Goal: Task Accomplishment & Management: Use online tool/utility

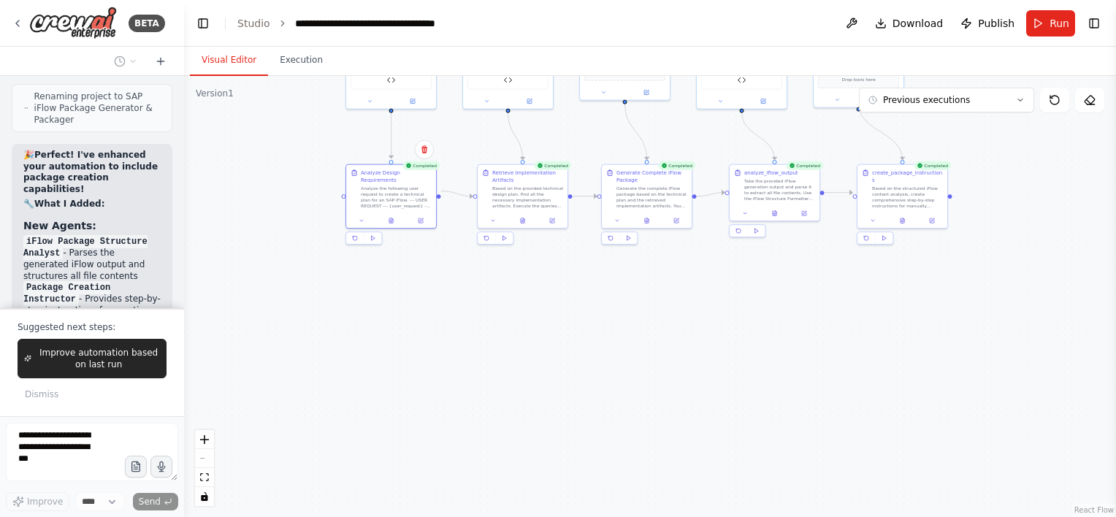
scroll to position [19530, 0]
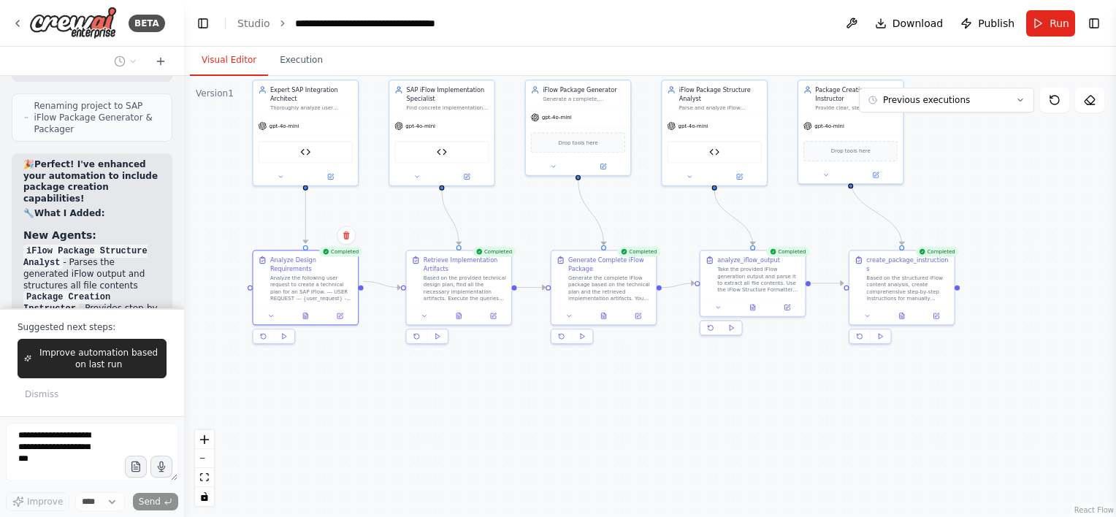
drag, startPoint x: 739, startPoint y: 284, endPoint x: 712, endPoint y: 390, distance: 109.5
click at [712, 390] on div ".deletable-edge-delete-btn { width: 20px; height: 20px; border: 0px solid #ffff…" at bounding box center [650, 296] width 932 height 441
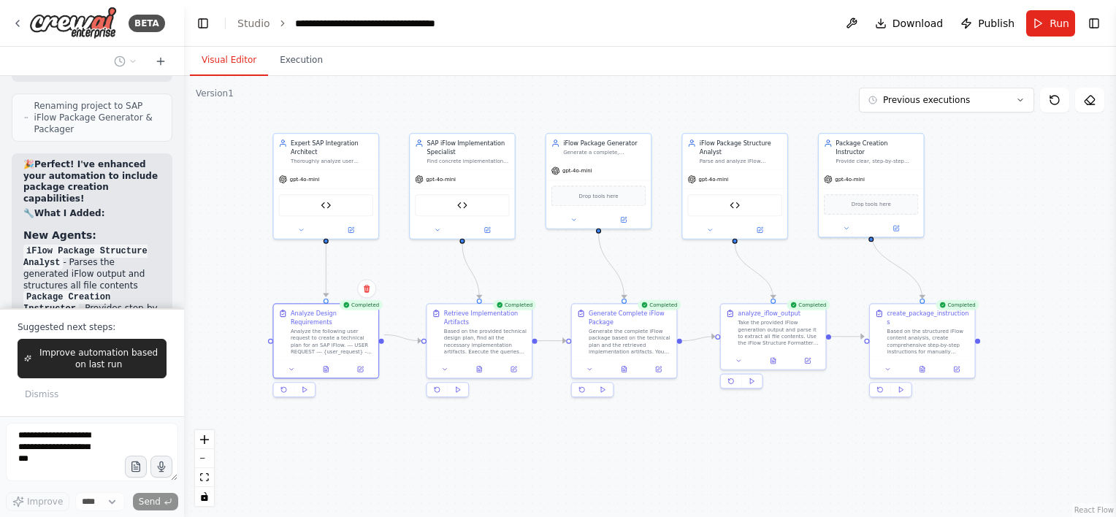
drag, startPoint x: 438, startPoint y: 395, endPoint x: 459, endPoint y: 448, distance: 57.1
click at [459, 448] on div ".deletable-edge-delete-btn { width: 20px; height: 20px; border: 0px solid #ffff…" at bounding box center [650, 296] width 932 height 441
click at [1049, 23] on button "Run" at bounding box center [1051, 23] width 49 height 26
click at [1041, 32] on button "Run" at bounding box center [1051, 23] width 49 height 26
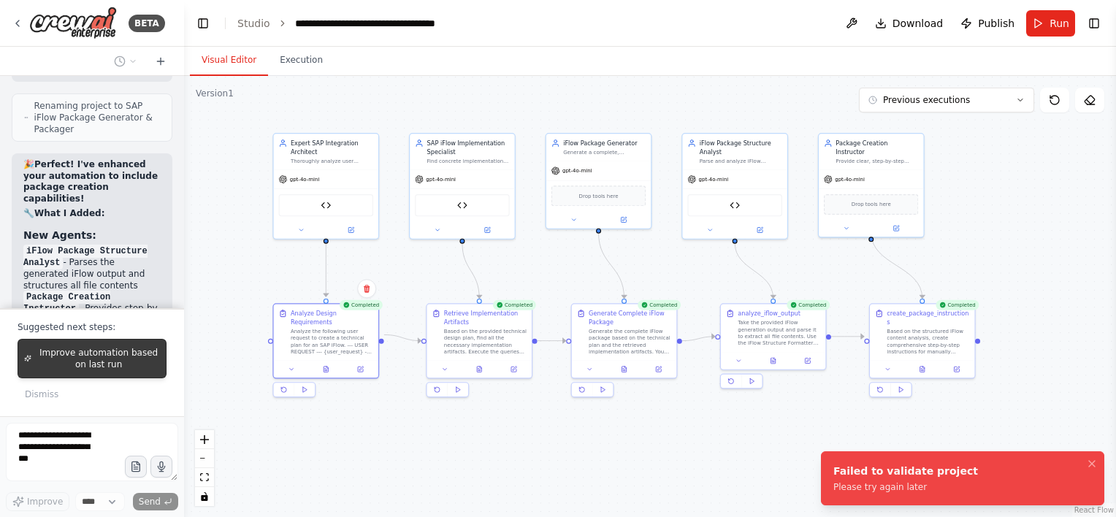
click at [69, 370] on span "Improve automation based on last run" at bounding box center [98, 358] width 123 height 23
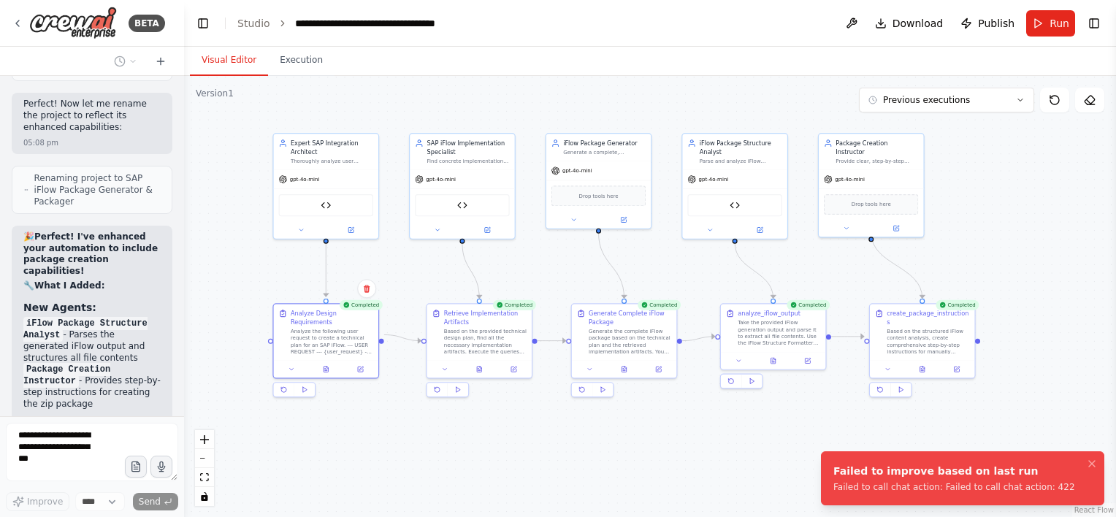
scroll to position [19464, 0]
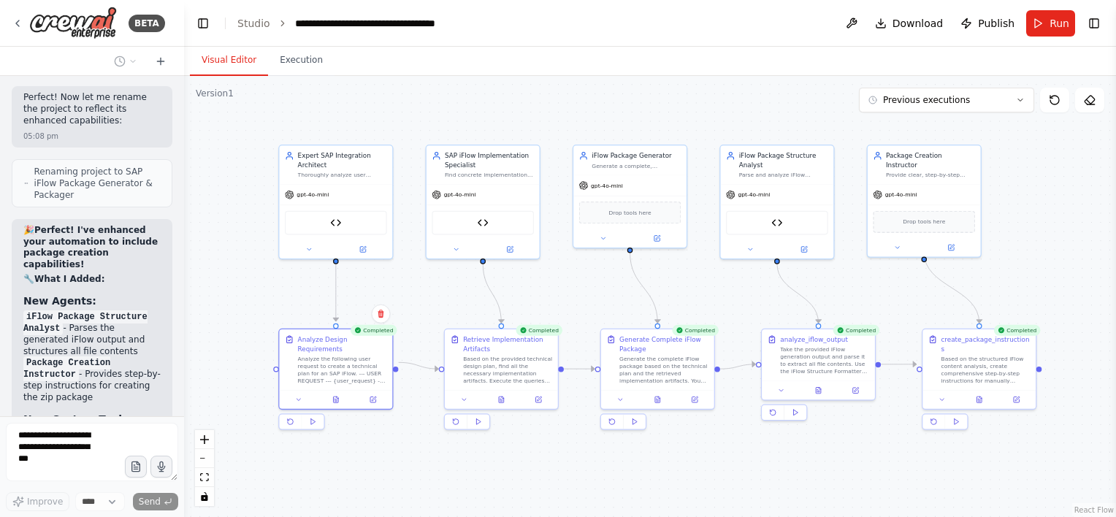
drag, startPoint x: 231, startPoint y: 236, endPoint x: 218, endPoint y: 258, distance: 25.6
click at [218, 258] on div ".deletable-edge-delete-btn { width: 20px; height: 20px; border: 0px solid #ffff…" at bounding box center [650, 296] width 932 height 441
click at [293, 58] on button "Execution" at bounding box center [301, 60] width 66 height 31
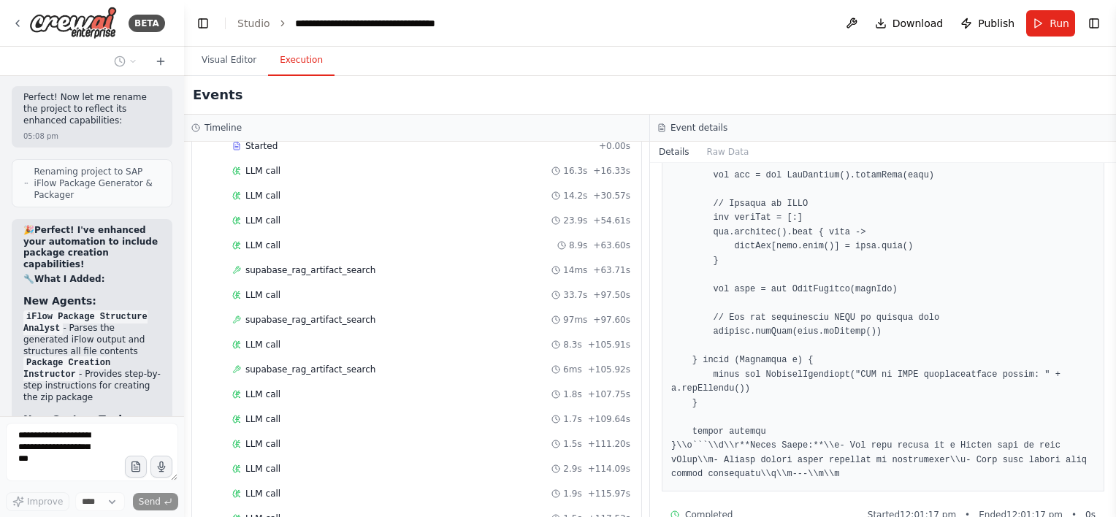
scroll to position [0, 0]
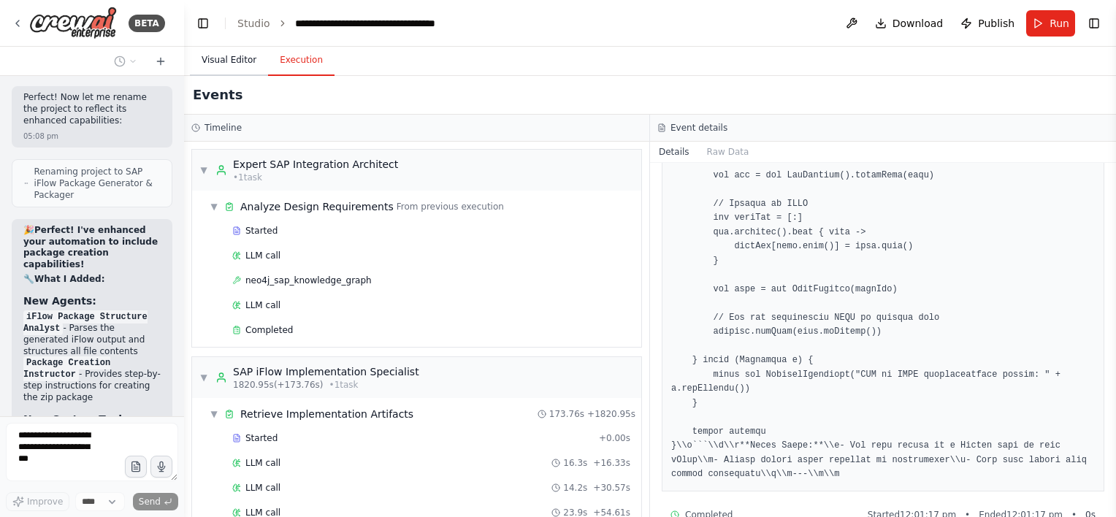
click at [234, 63] on button "Visual Editor" at bounding box center [229, 60] width 78 height 31
click at [295, 59] on button "Execution" at bounding box center [301, 60] width 66 height 31
click at [278, 326] on span "Completed" at bounding box center [268, 330] width 47 height 12
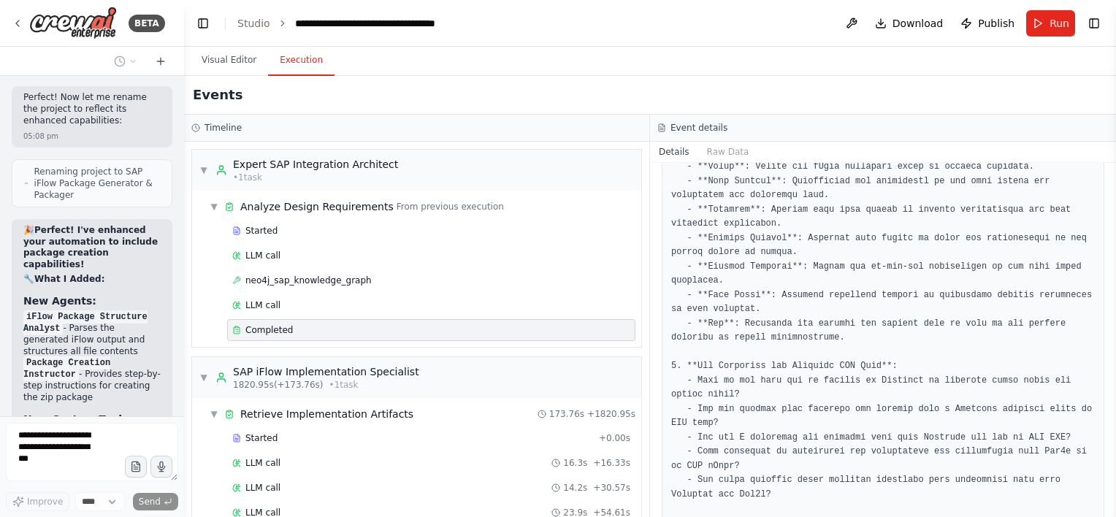
scroll to position [877, 0]
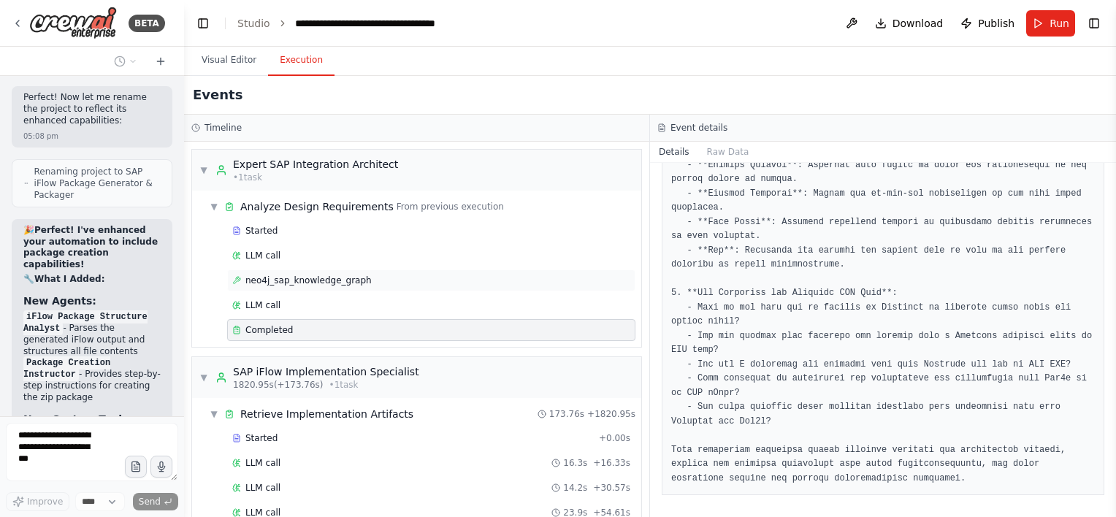
click at [327, 283] on span "neo4j_sap_knowledge_graph" at bounding box center [308, 281] width 126 height 12
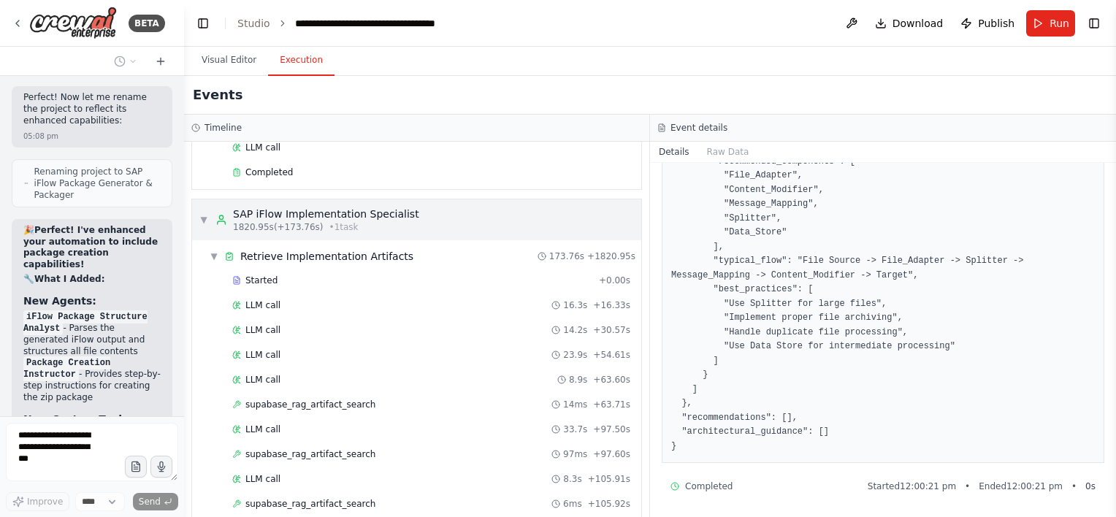
scroll to position [159, 0]
click at [471, 333] on div "LLM call 14.2s + 30.57s" at bounding box center [431, 329] width 408 height 22
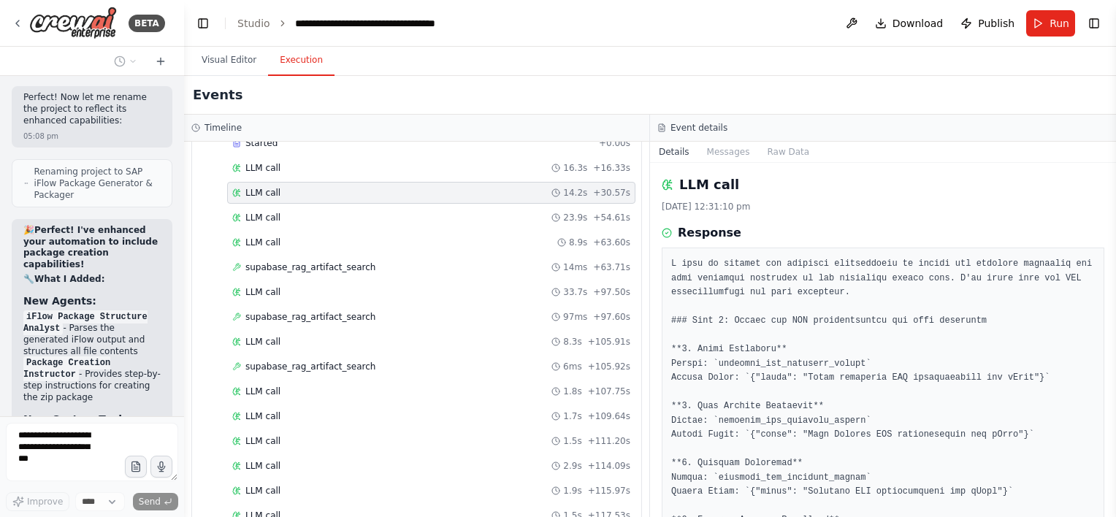
scroll to position [297, 0]
click at [389, 364] on div "supabase_rag_artifact_search 6ms + 105.92s" at bounding box center [431, 365] width 398 height 12
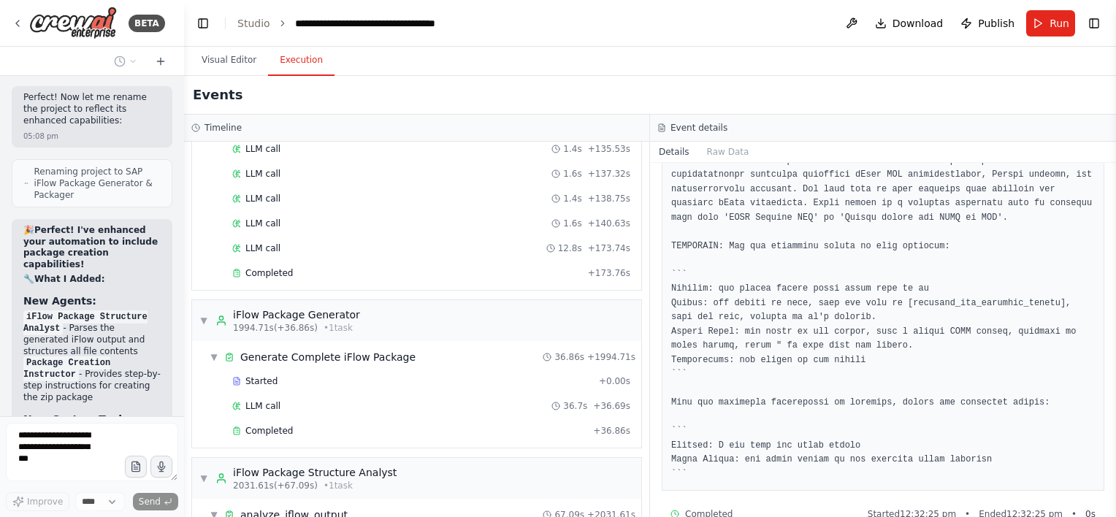
scroll to position [912, 0]
click at [396, 374] on div "Started" at bounding box center [412, 380] width 361 height 12
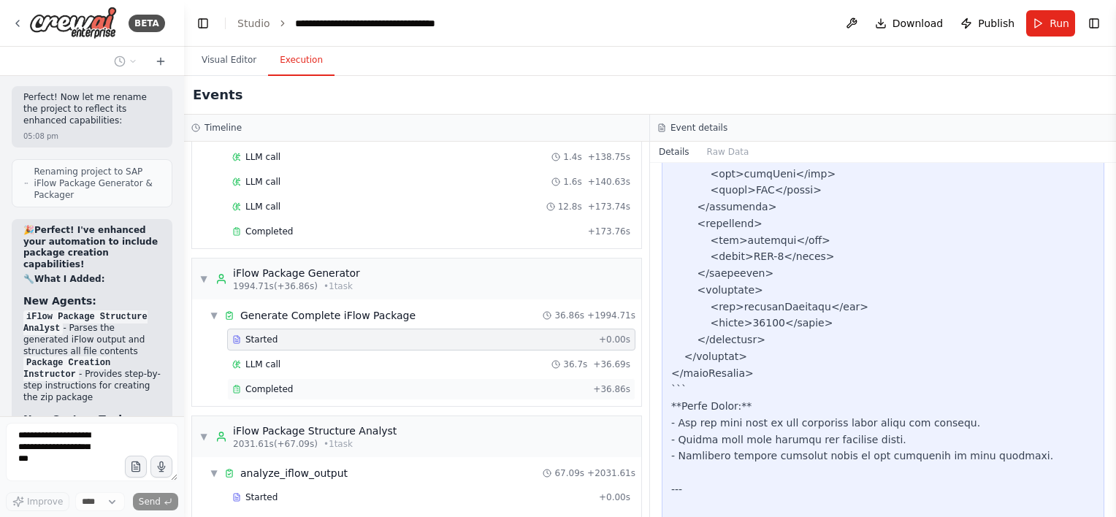
scroll to position [951, 0]
click at [300, 384] on div "Completed" at bounding box center [409, 390] width 355 height 12
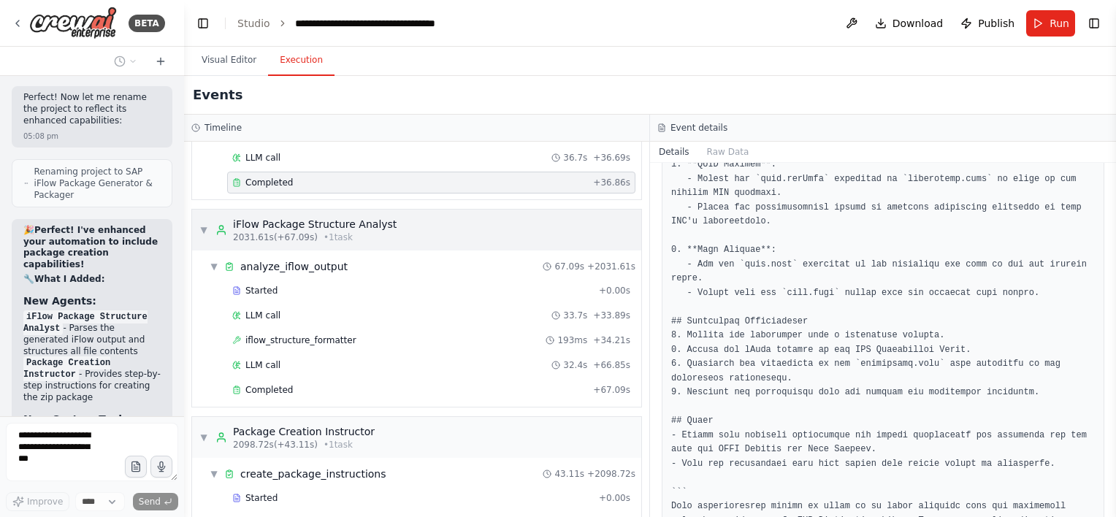
scroll to position [1162, 0]
click at [369, 332] on div "iflow_structure_formatter 193ms + 34.21s" at bounding box center [431, 338] width 398 height 12
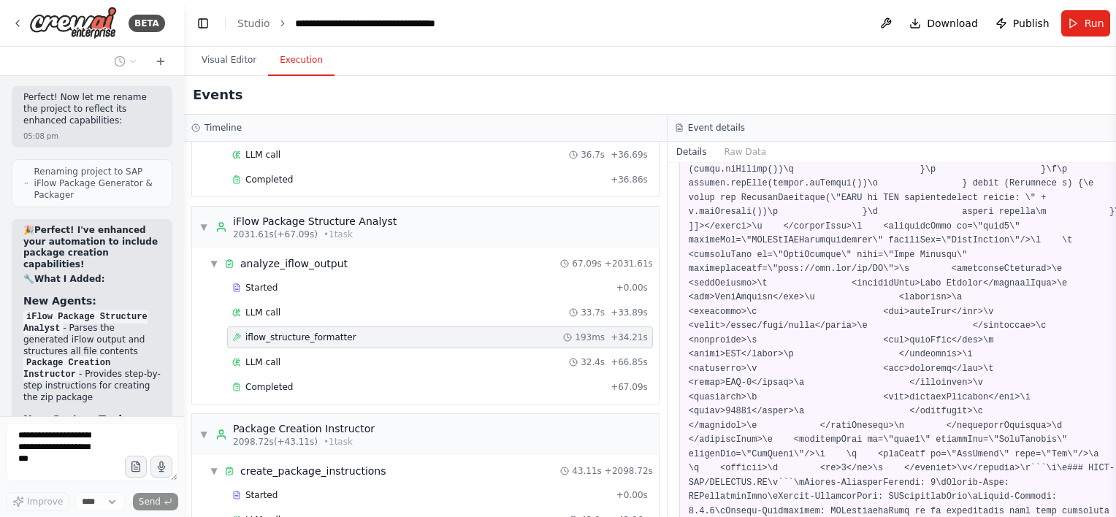
scroll to position [535, 0]
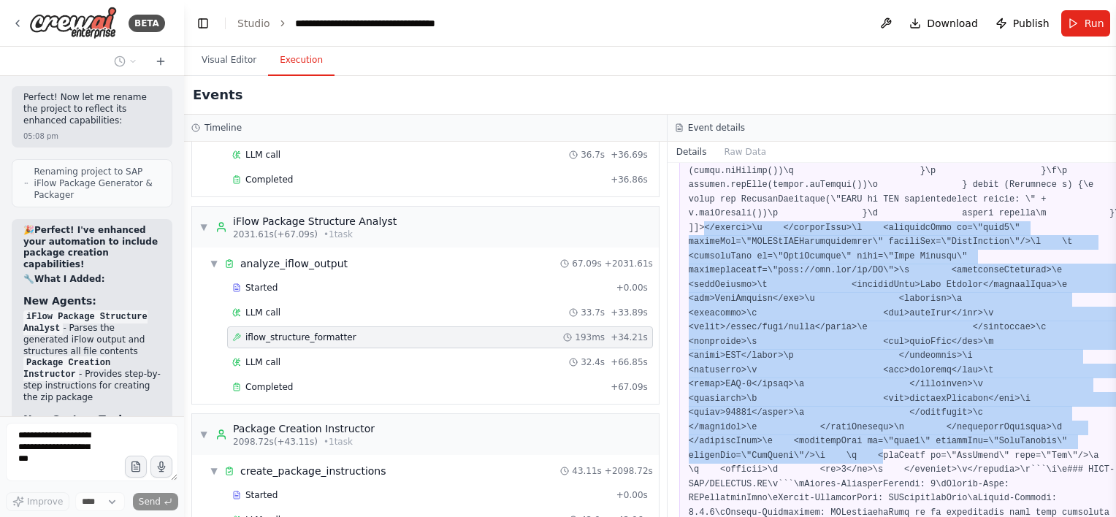
drag, startPoint x: 687, startPoint y: 213, endPoint x: 972, endPoint y: 430, distance: 357.7
click at [972, 430] on pre at bounding box center [909, 363] width 441 height 1282
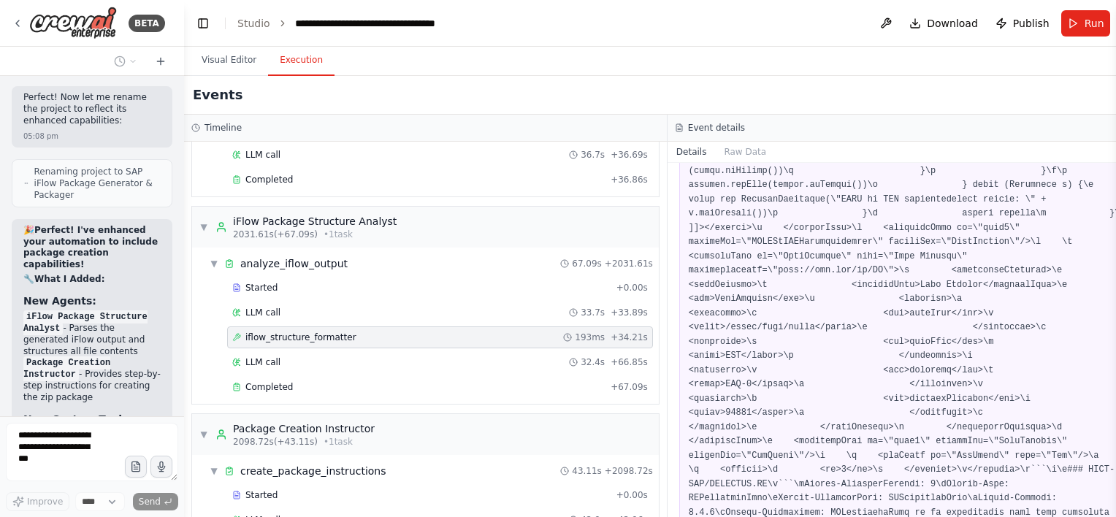
drag, startPoint x: 972, startPoint y: 430, endPoint x: 947, endPoint y: 450, distance: 32.2
click at [947, 450] on pre at bounding box center [909, 363] width 441 height 1282
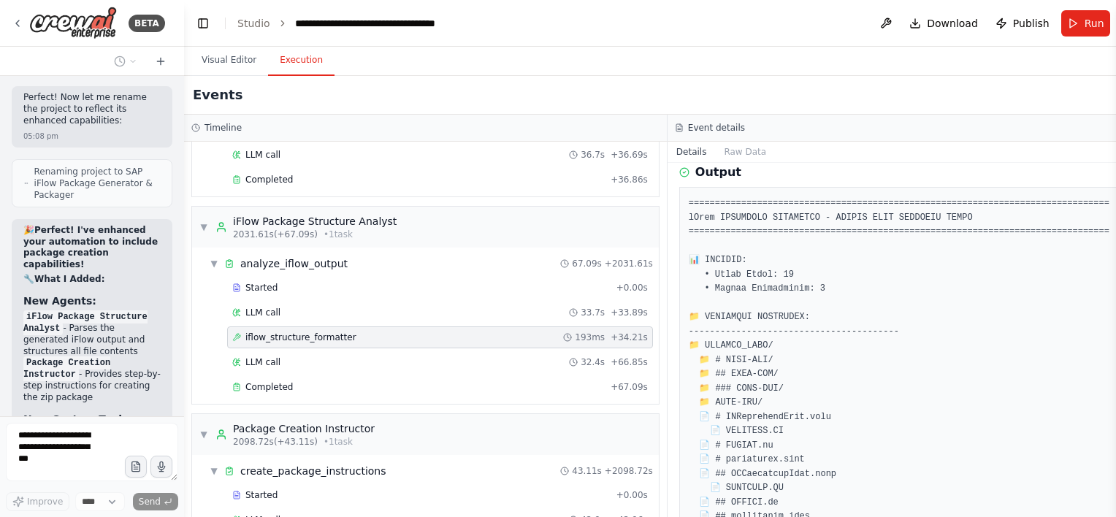
scroll to position [1398, 0]
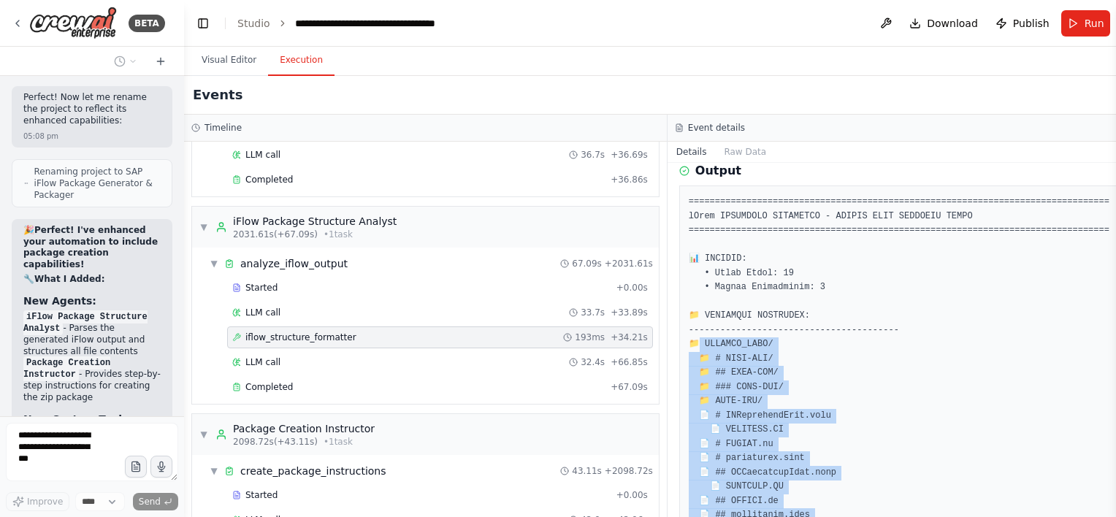
drag, startPoint x: 685, startPoint y: 304, endPoint x: 764, endPoint y: 502, distance: 212.9
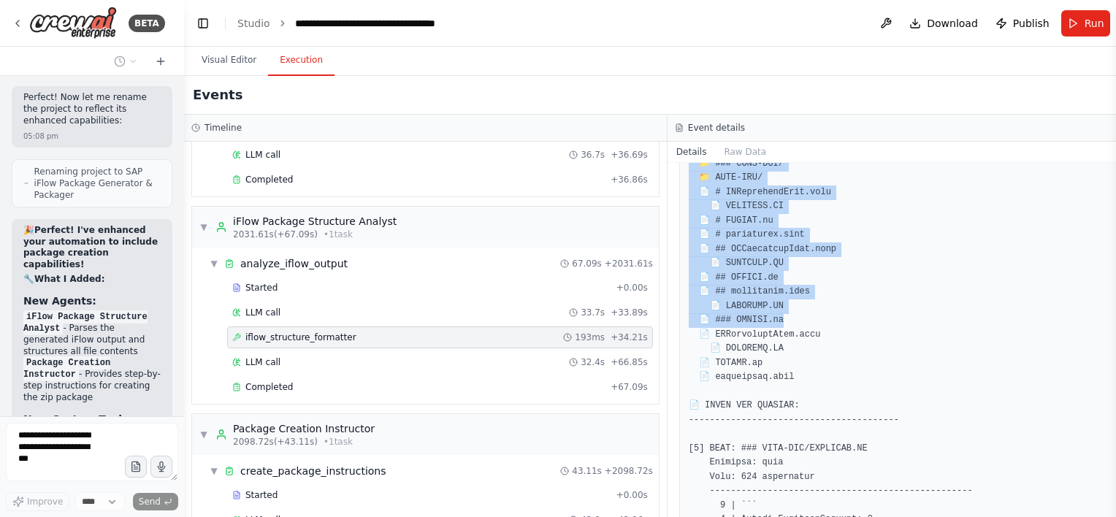
scroll to position [1626, 0]
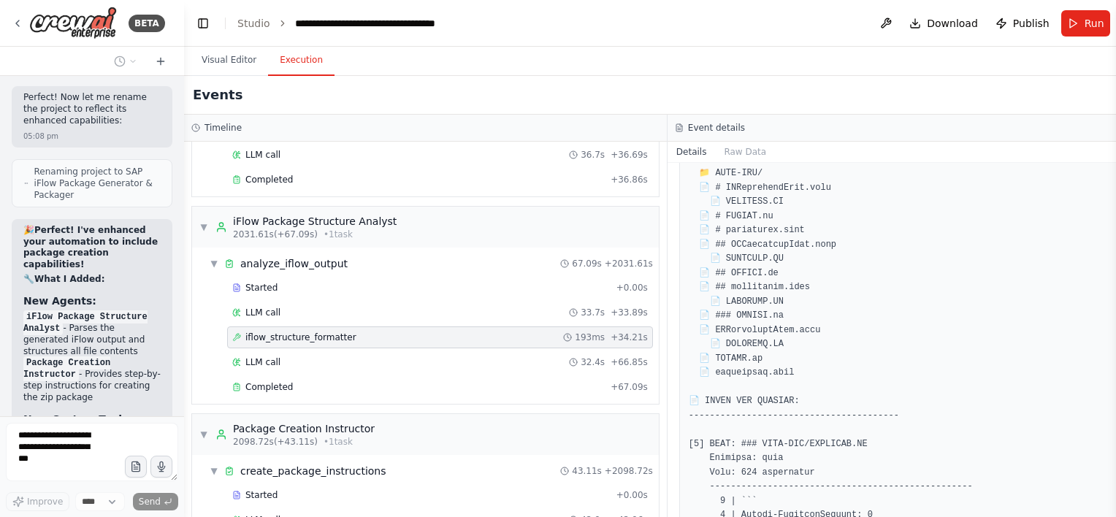
drag, startPoint x: 764, startPoint y: 502, endPoint x: 867, endPoint y: 328, distance: 202.1
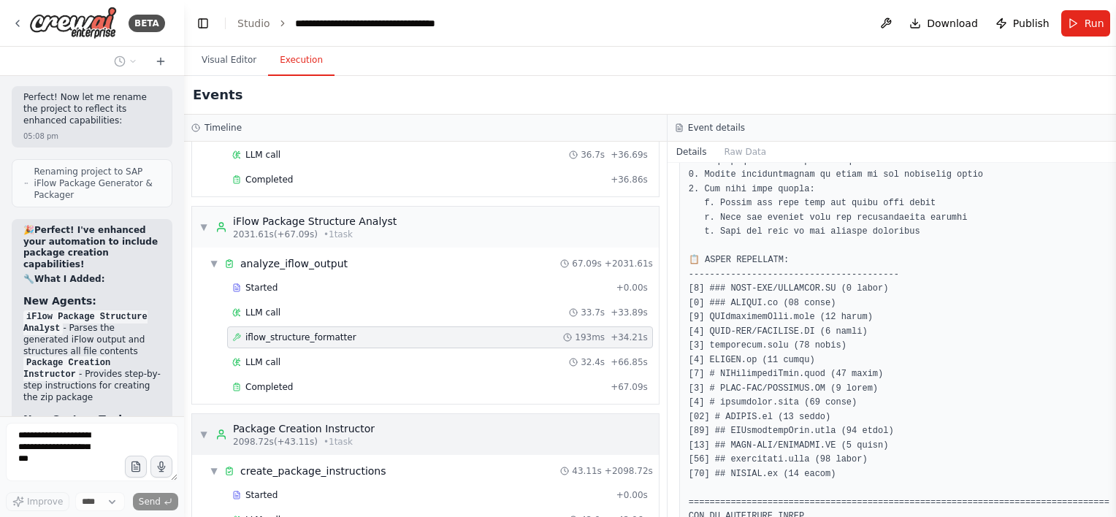
scroll to position [1207, 0]
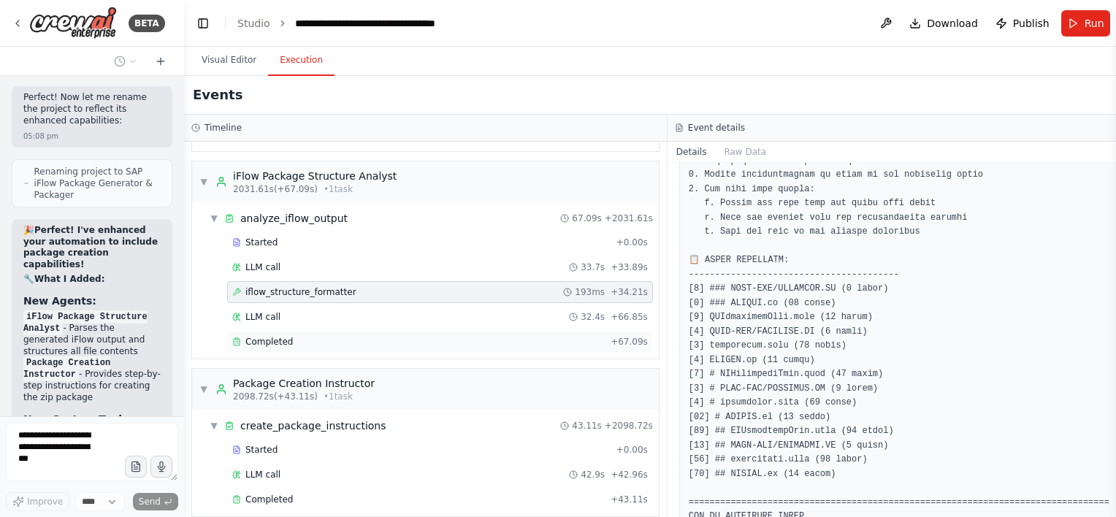
click at [350, 336] on div "Completed" at bounding box center [418, 342] width 373 height 12
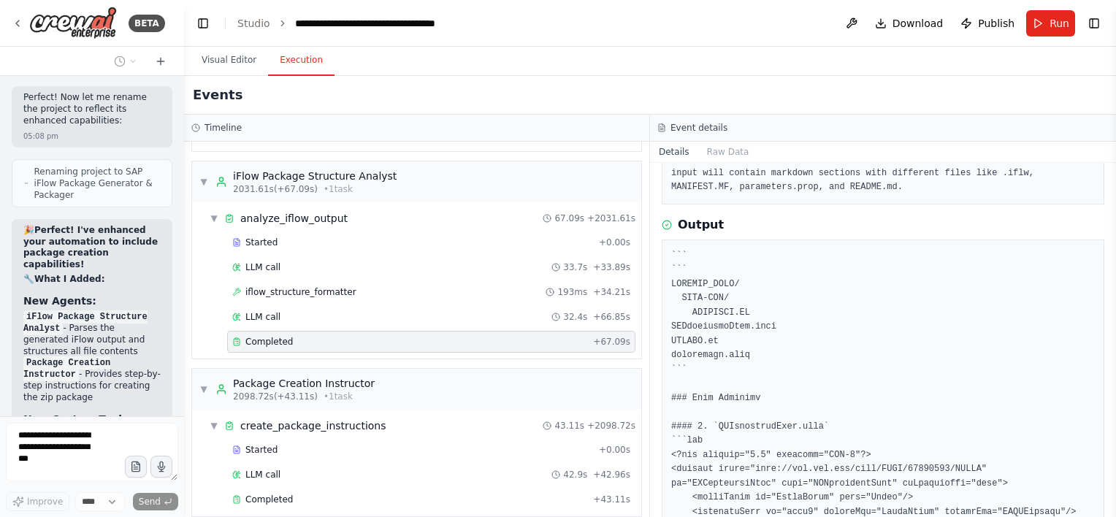
scroll to position [169, 0]
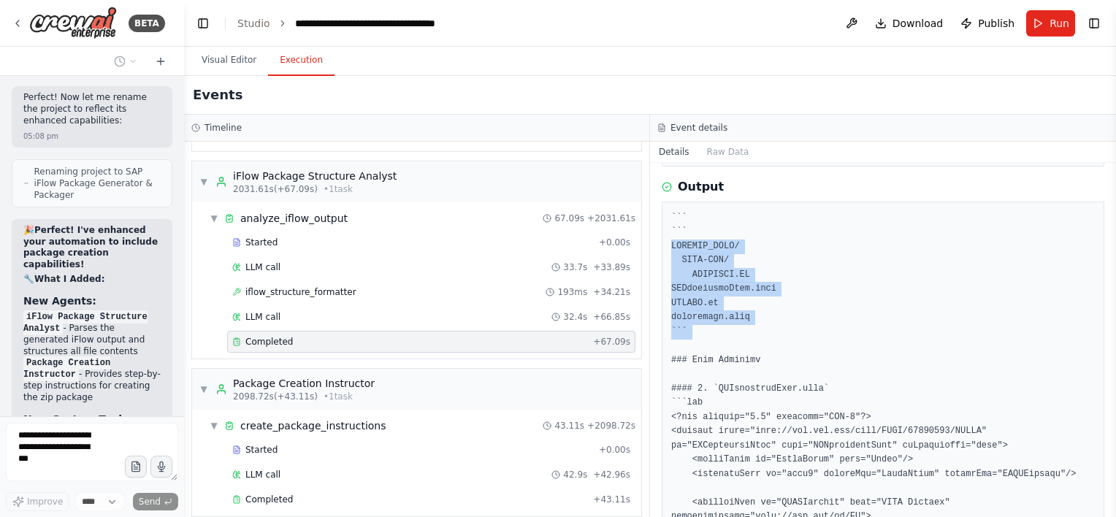
drag, startPoint x: 672, startPoint y: 240, endPoint x: 769, endPoint y: 339, distance: 138.0
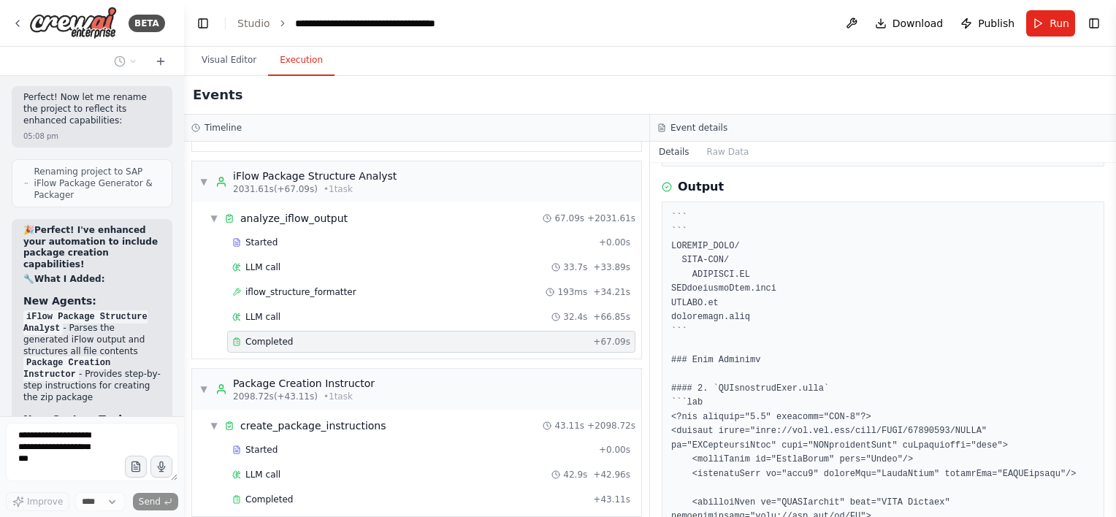
drag, startPoint x: 769, startPoint y: 339, endPoint x: 778, endPoint y: 357, distance: 19.9
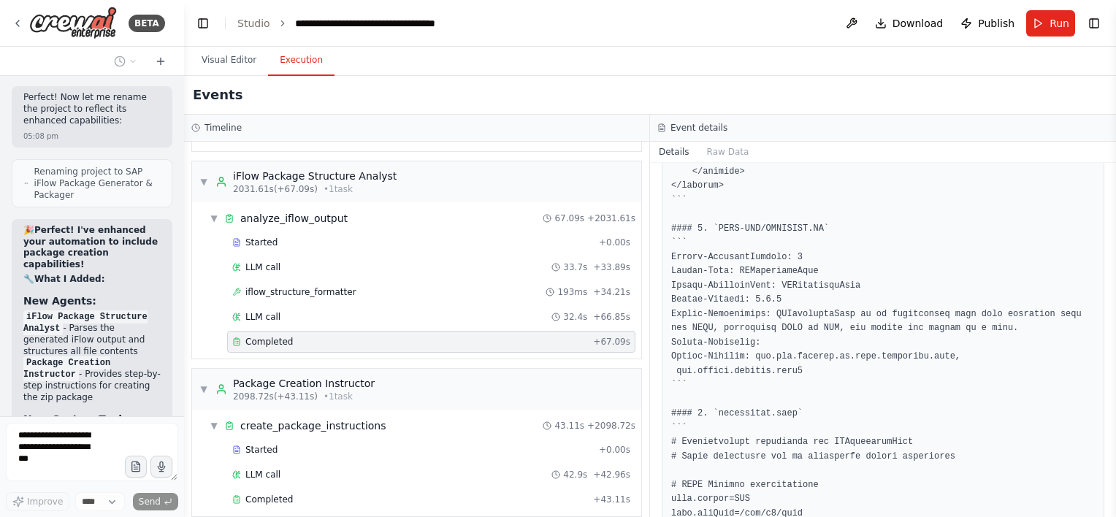
scroll to position [1869, 0]
drag, startPoint x: 712, startPoint y: 223, endPoint x: 789, endPoint y: 243, distance: 79.4
drag, startPoint x: 789, startPoint y: 243, endPoint x: 755, endPoint y: 310, distance: 74.5
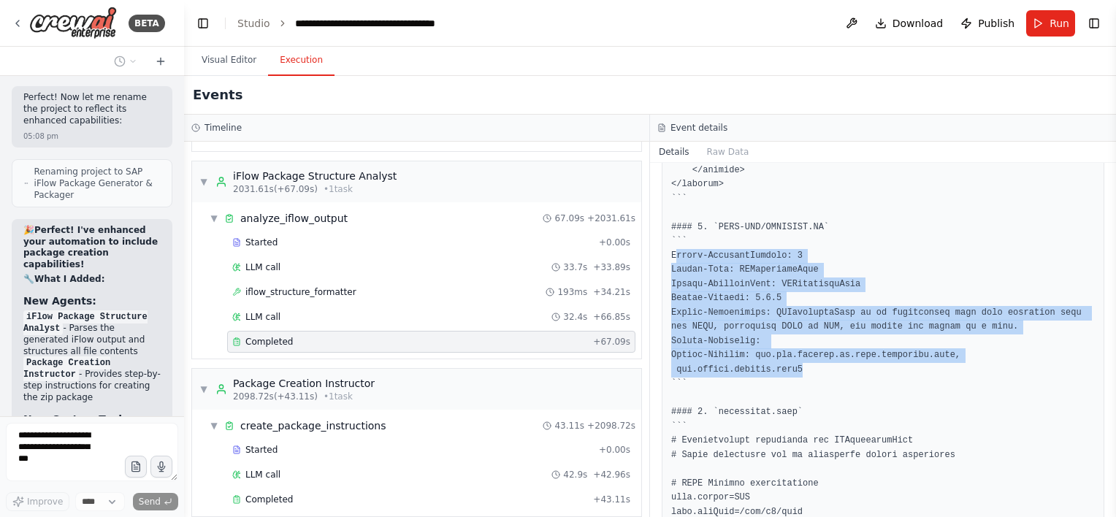
drag, startPoint x: 755, startPoint y: 310, endPoint x: 676, endPoint y: 251, distance: 99.2
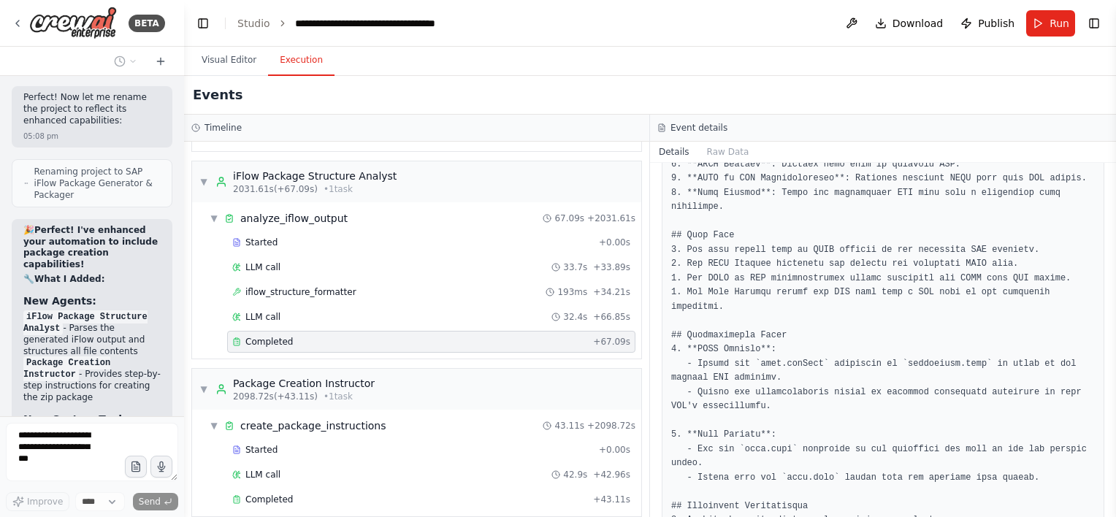
scroll to position [2672, 0]
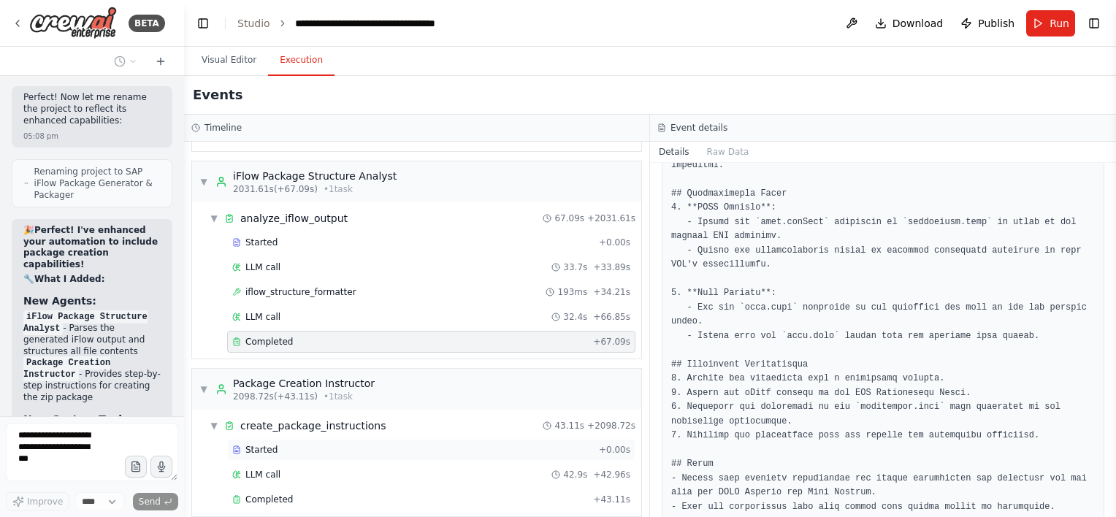
click at [313, 444] on div "Started" at bounding box center [412, 450] width 361 height 12
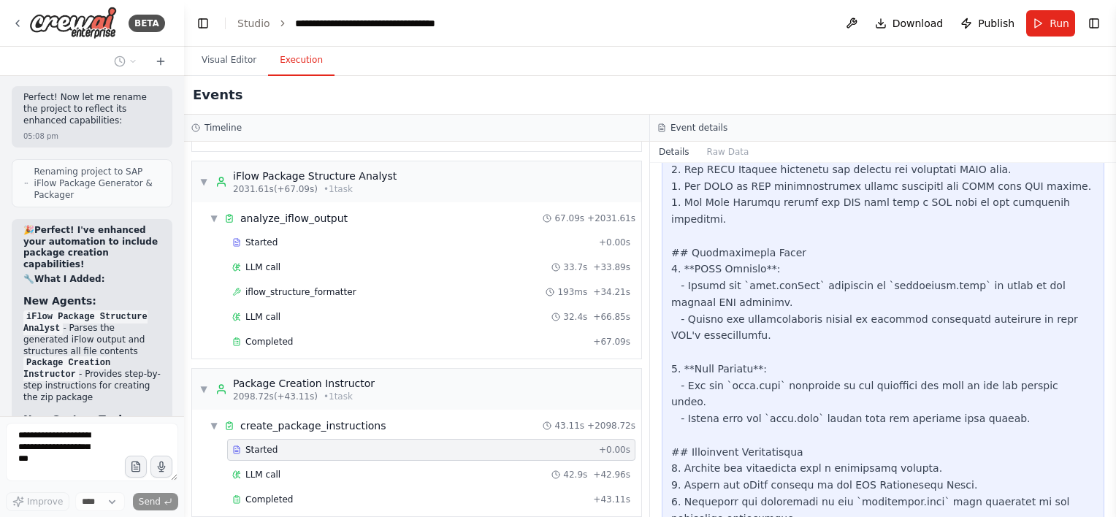
scroll to position [3355, 0]
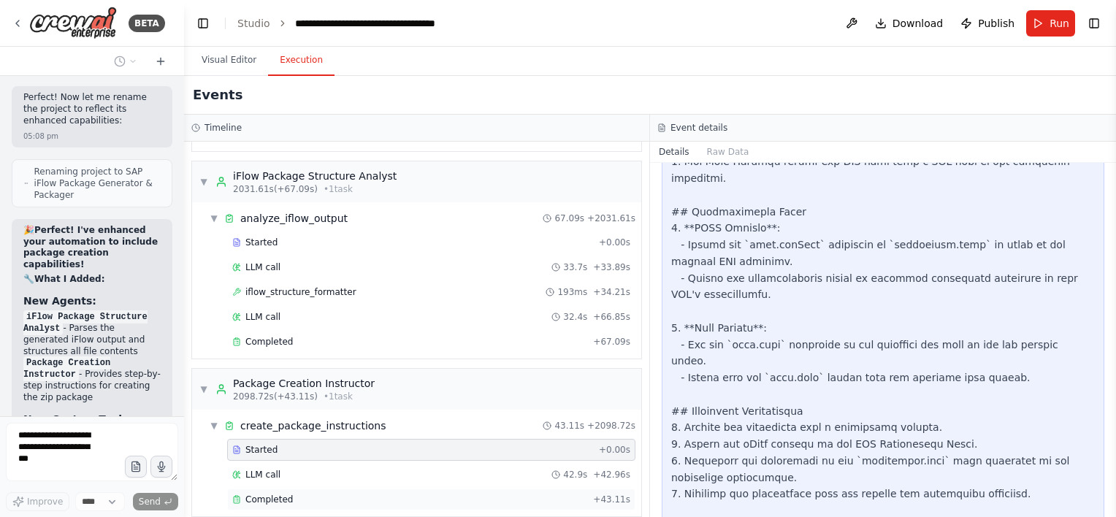
click at [362, 489] on div "Completed + 43.11s" at bounding box center [431, 500] width 408 height 22
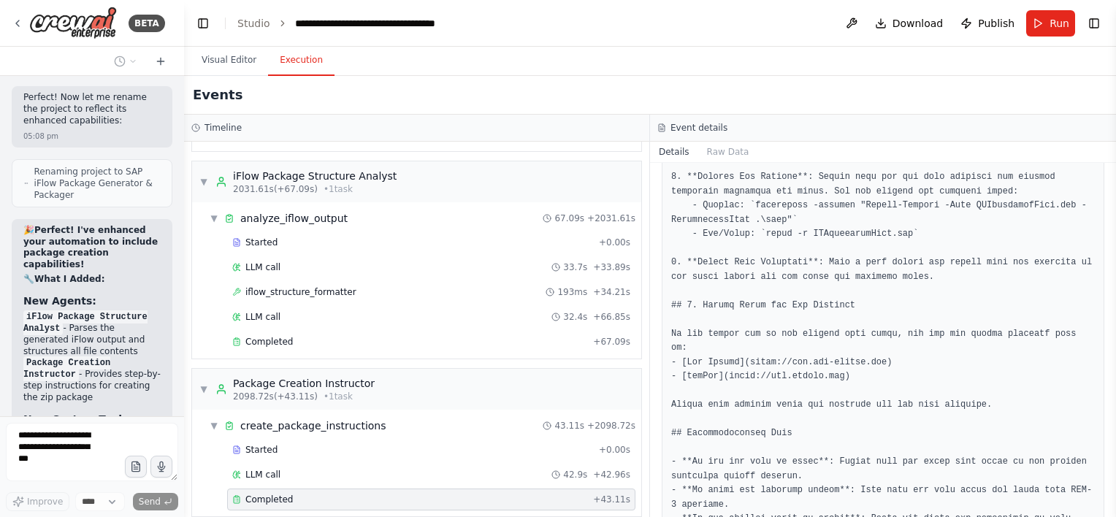
scroll to position [3957, 0]
click at [716, 156] on button "Raw Data" at bounding box center [728, 152] width 60 height 20
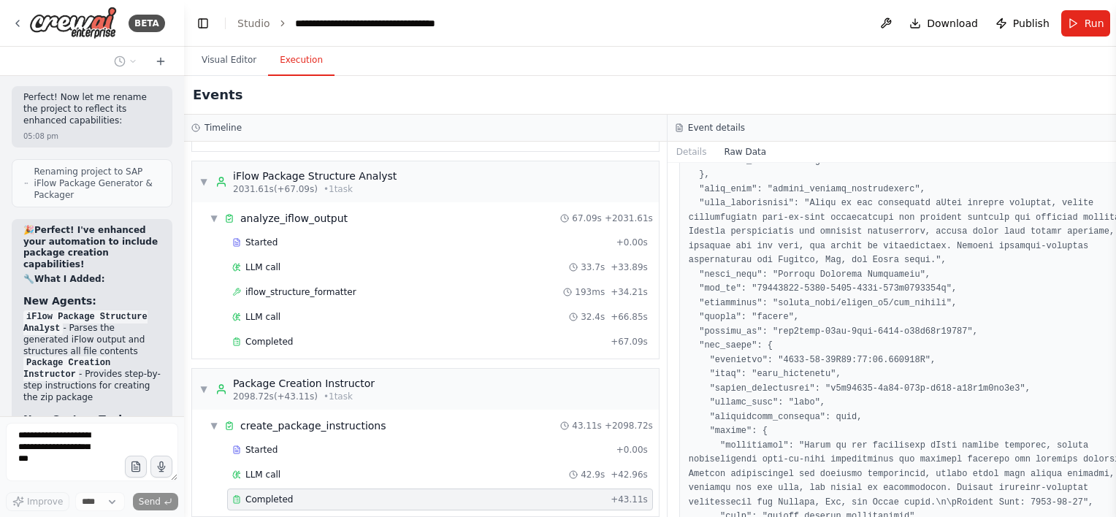
scroll to position [2186, 0]
click at [674, 152] on button "Details" at bounding box center [692, 152] width 48 height 20
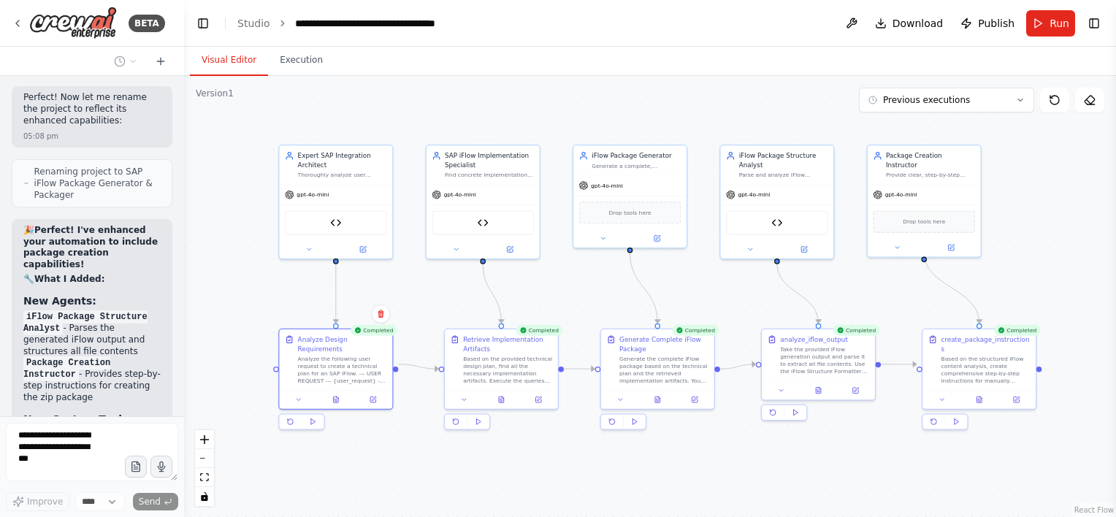
click at [221, 58] on button "Visual Editor" at bounding box center [229, 60] width 78 height 31
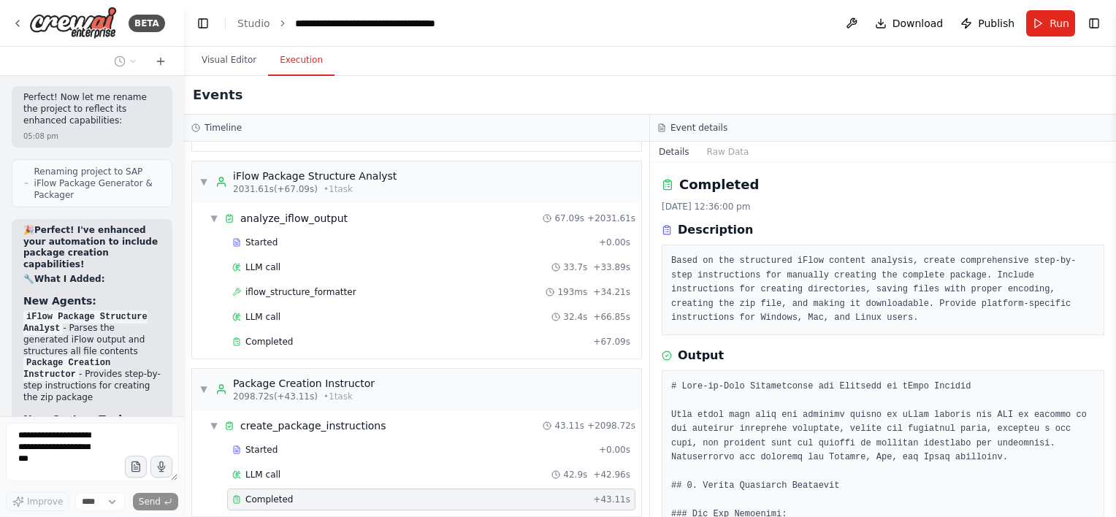
click at [313, 61] on button "Execution" at bounding box center [301, 60] width 66 height 31
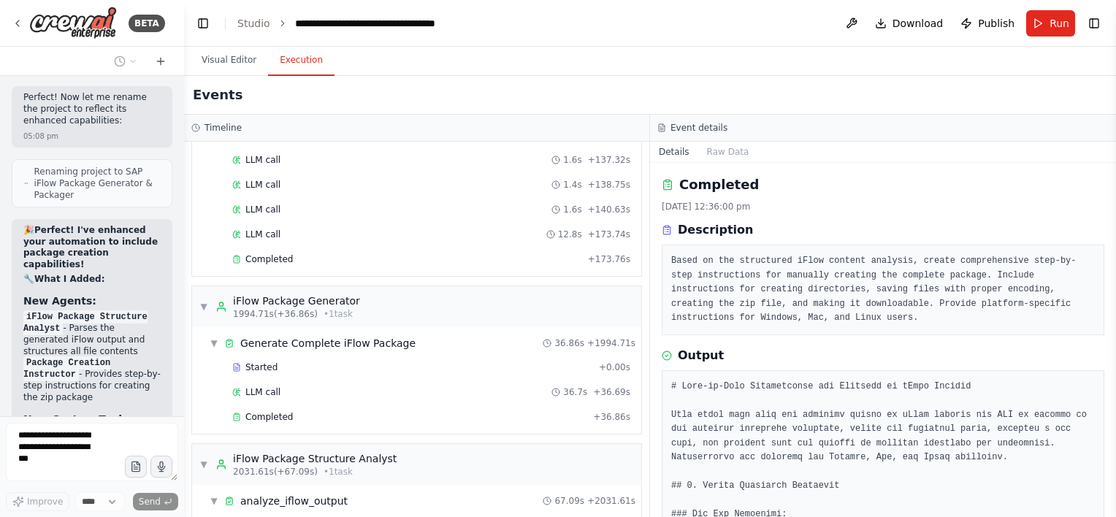
scroll to position [991, 0]
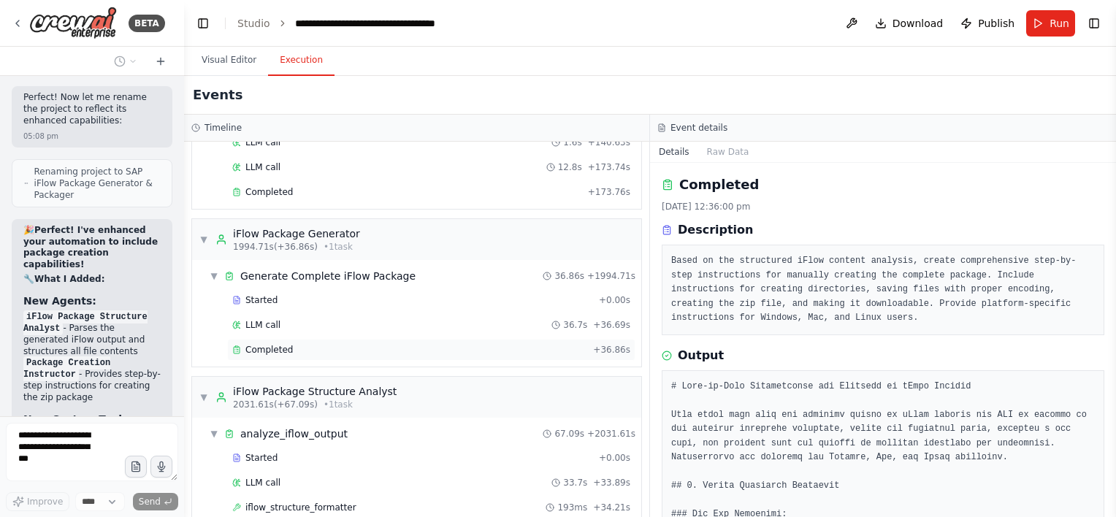
click at [305, 339] on div "Completed + 36.86s" at bounding box center [431, 350] width 408 height 22
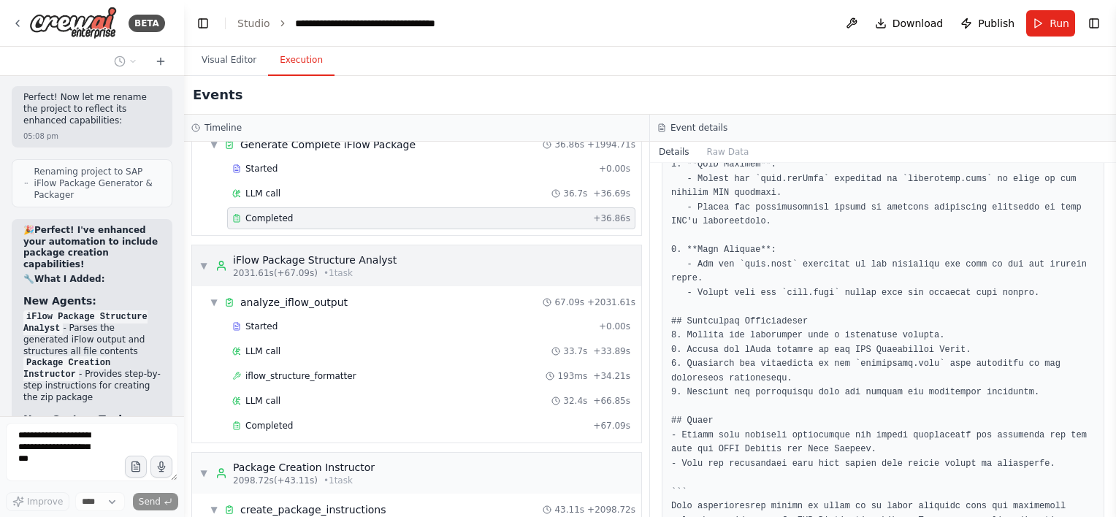
scroll to position [1140, 0]
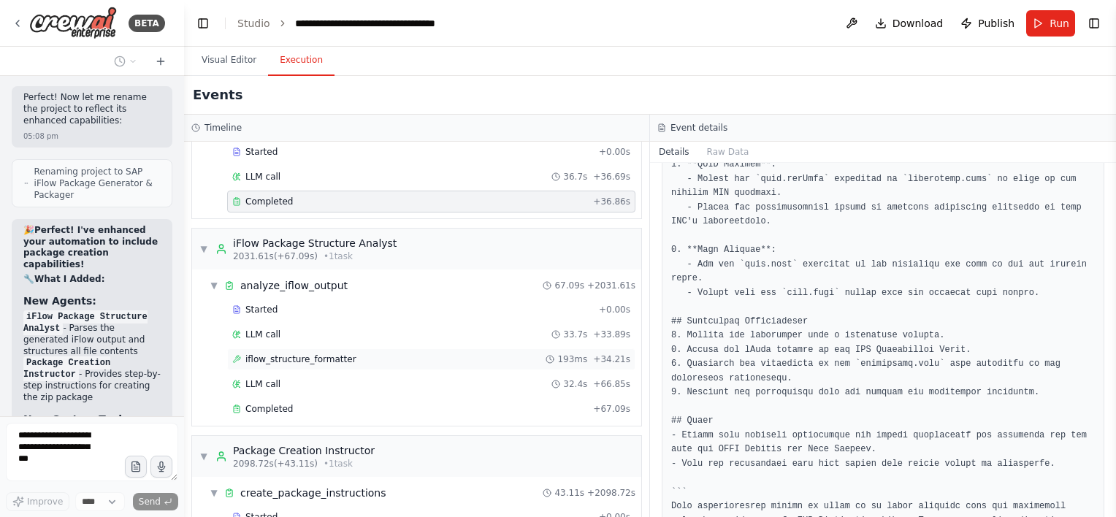
click at [346, 354] on div "iflow_structure_formatter 193ms + 34.21s" at bounding box center [431, 360] width 398 height 12
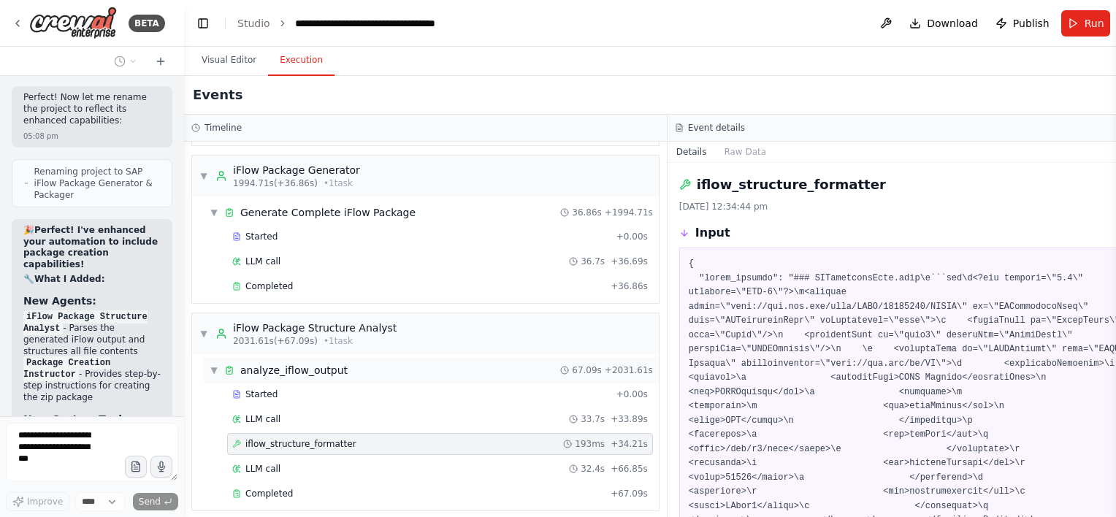
scroll to position [1054, 0]
click at [337, 281] on div "Completed" at bounding box center [418, 287] width 373 height 12
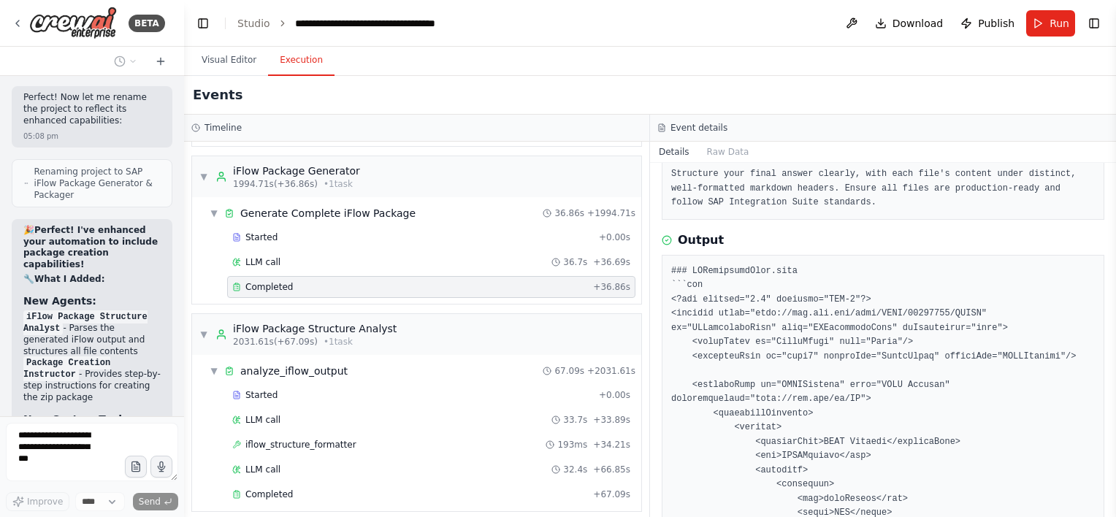
scroll to position [336, 0]
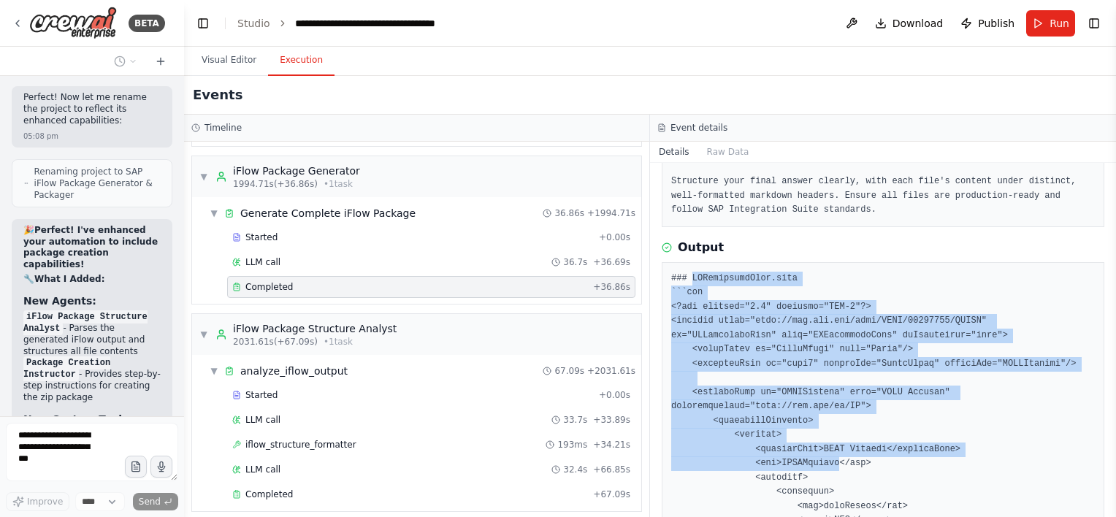
drag, startPoint x: 689, startPoint y: 248, endPoint x: 826, endPoint y: 432, distance: 229.3
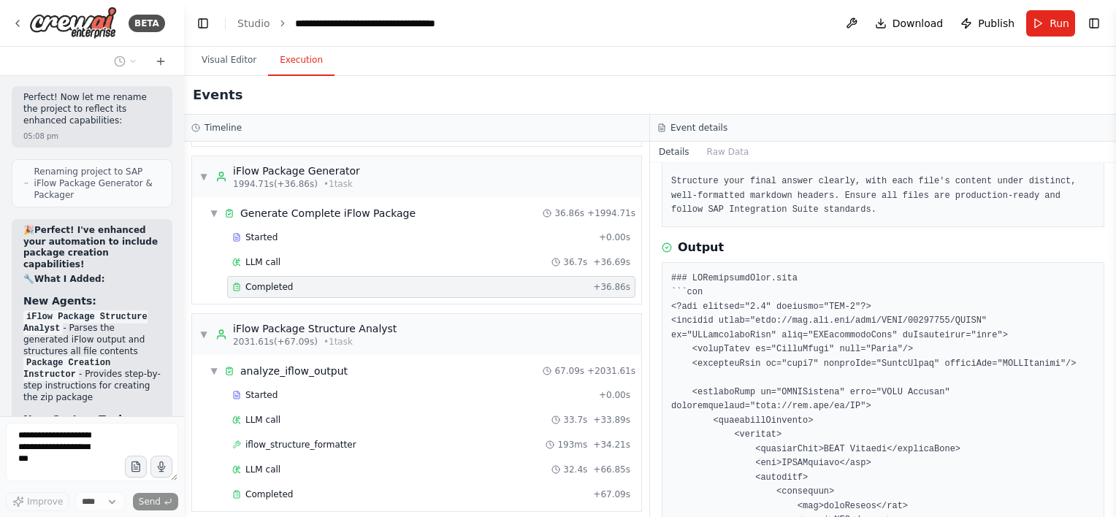
drag, startPoint x: 826, startPoint y: 432, endPoint x: 850, endPoint y: 472, distance: 47.2
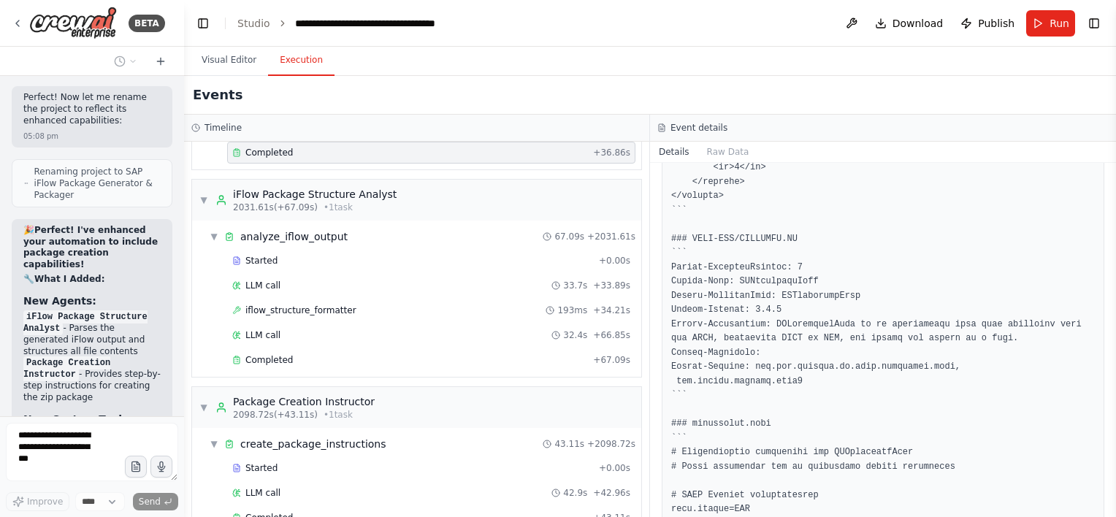
scroll to position [1207, 0]
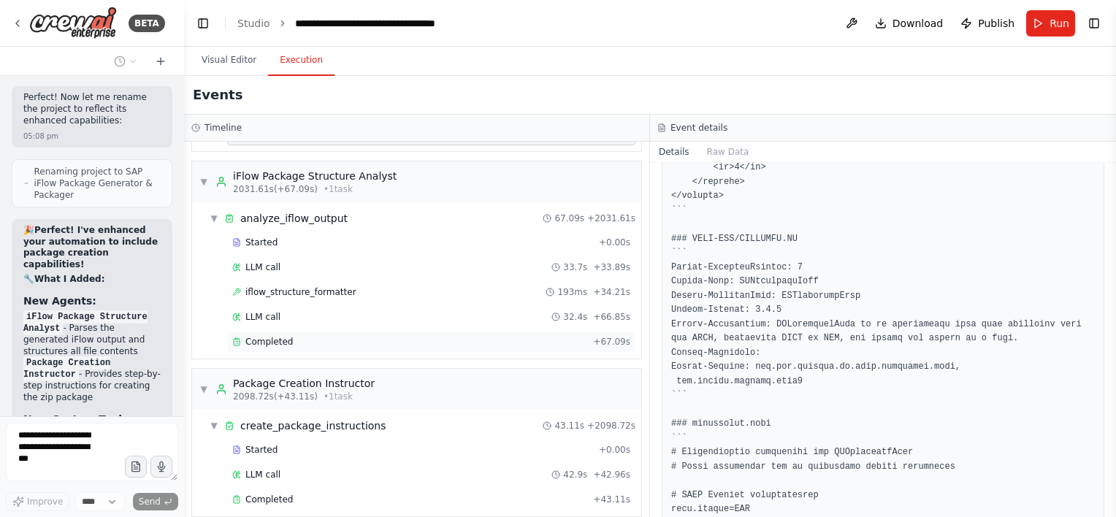
click at [316, 333] on div "Completed + 67.09s" at bounding box center [431, 342] width 408 height 22
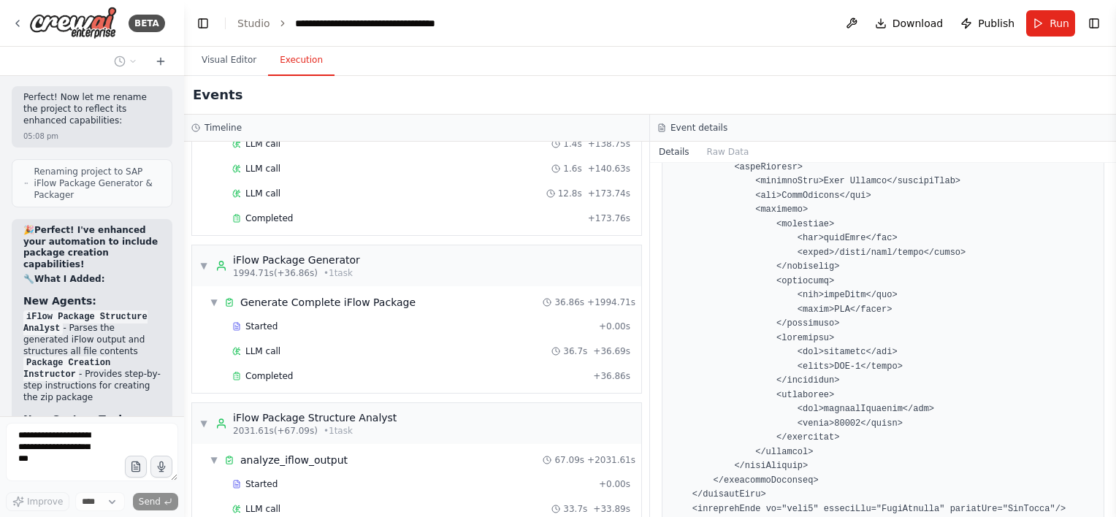
scroll to position [964, 0]
click at [336, 373] on div "Completed + 36.86s" at bounding box center [431, 377] width 408 height 22
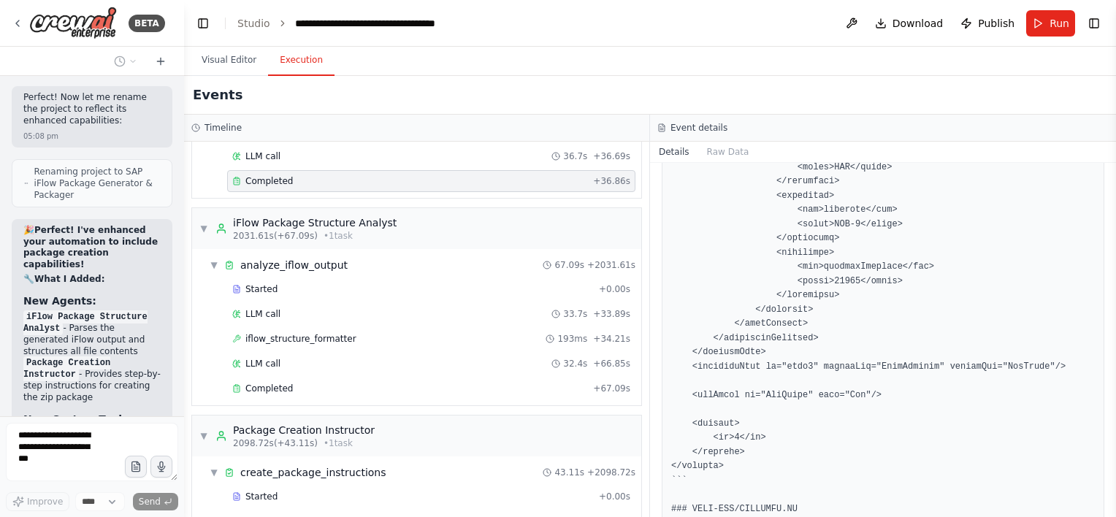
scroll to position [1207, 0]
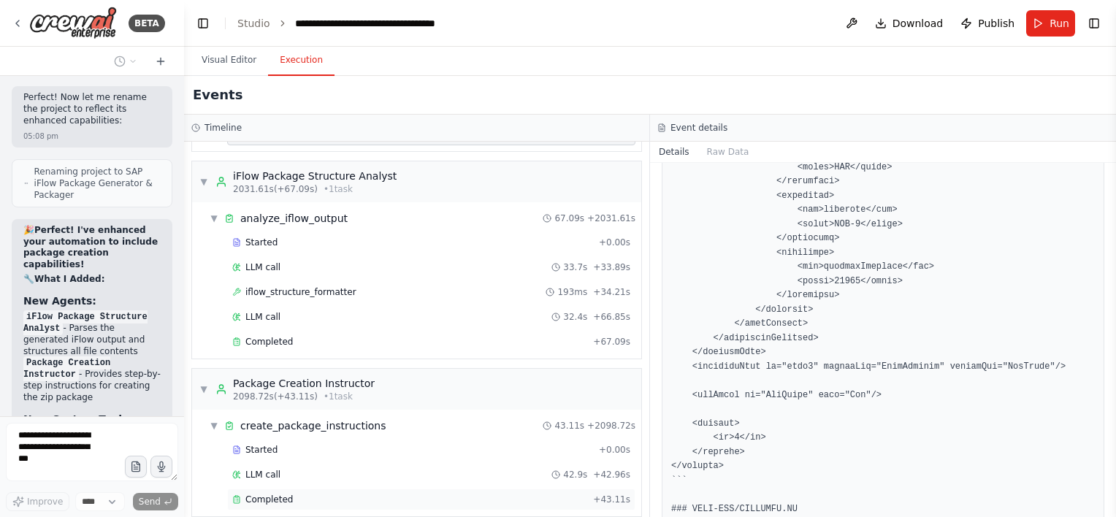
click at [319, 494] on div "Completed" at bounding box center [409, 500] width 355 height 12
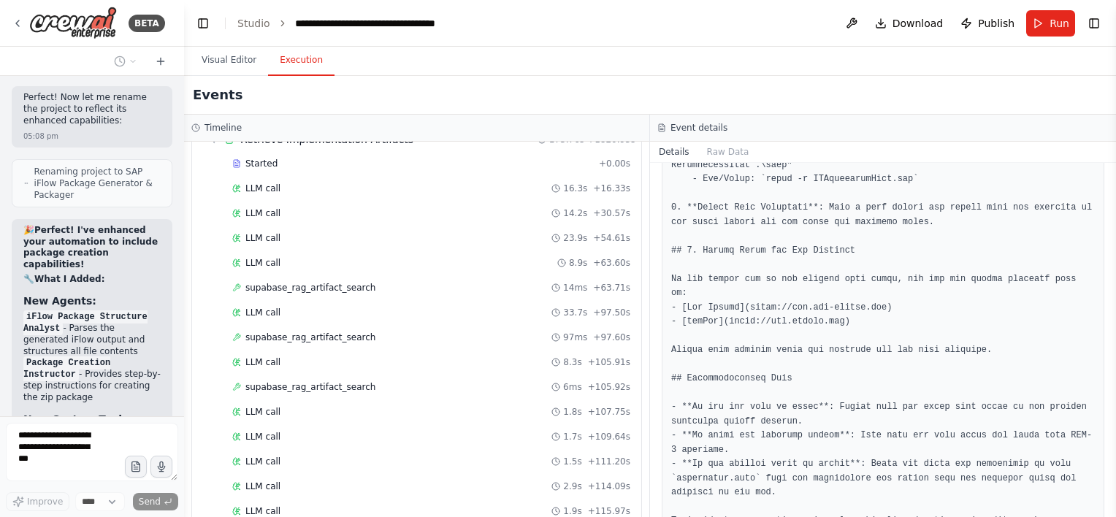
scroll to position [261, 0]
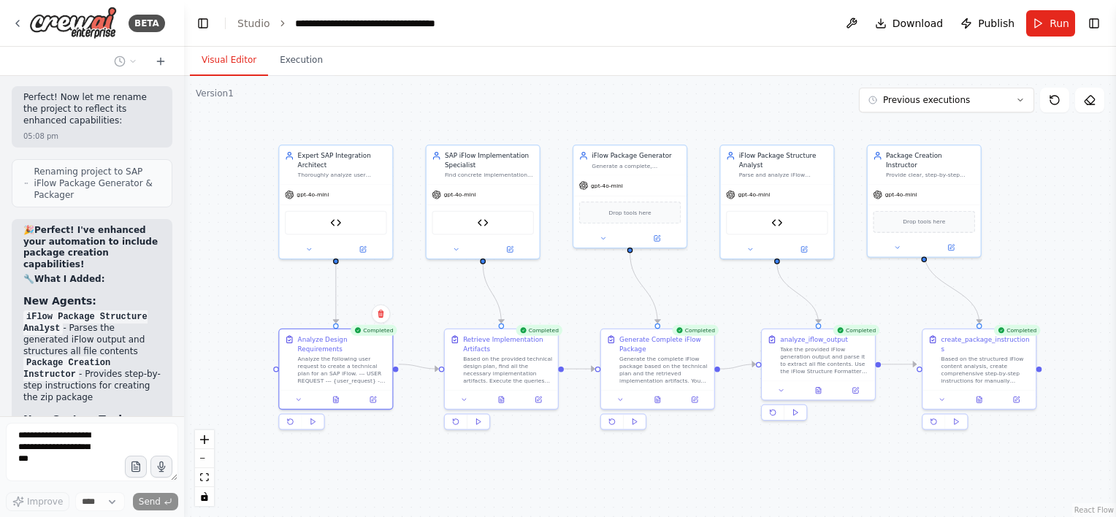
click at [216, 63] on button "Visual Editor" at bounding box center [229, 60] width 78 height 31
